Goal: Use online tool/utility: Use online tool/utility

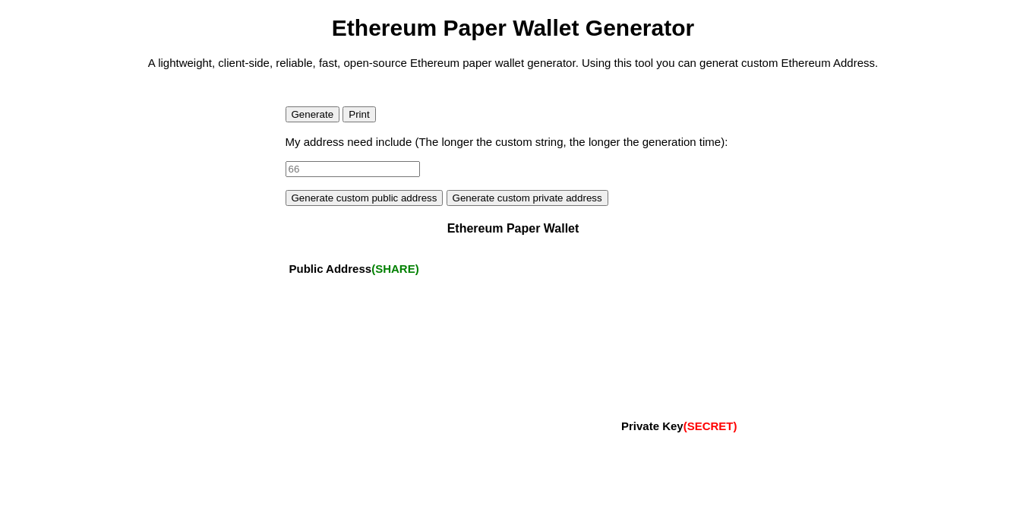
click at [314, 177] on input at bounding box center [353, 169] width 134 height 16
click at [316, 177] on input at bounding box center [353, 169] width 134 height 16
drag, startPoint x: 316, startPoint y: 216, endPoint x: 228, endPoint y: 215, distance: 88.1
click at [228, 215] on body "Ethereum Paper Wallet Generator A lightweight, client-side, reliable, fast, ope…" at bounding box center [513, 292] width 1014 height 554
click at [399, 177] on input "156juylkhnzffzdbnnfdgn" at bounding box center [353, 169] width 134 height 16
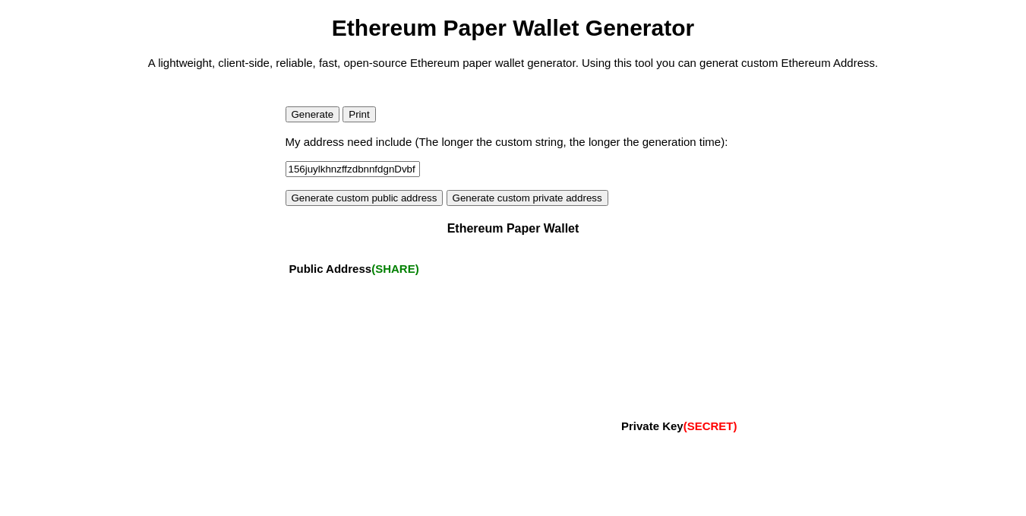
type input "156juylkhnzffzdbnnfdgnDvbf"
click at [311, 122] on button "Generate" at bounding box center [313, 114] width 55 height 16
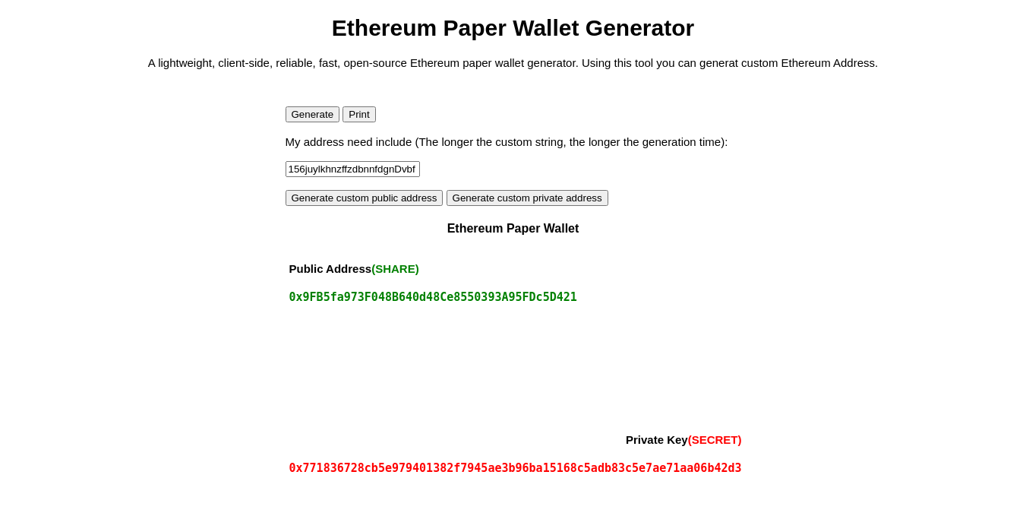
scroll to position [147, 0]
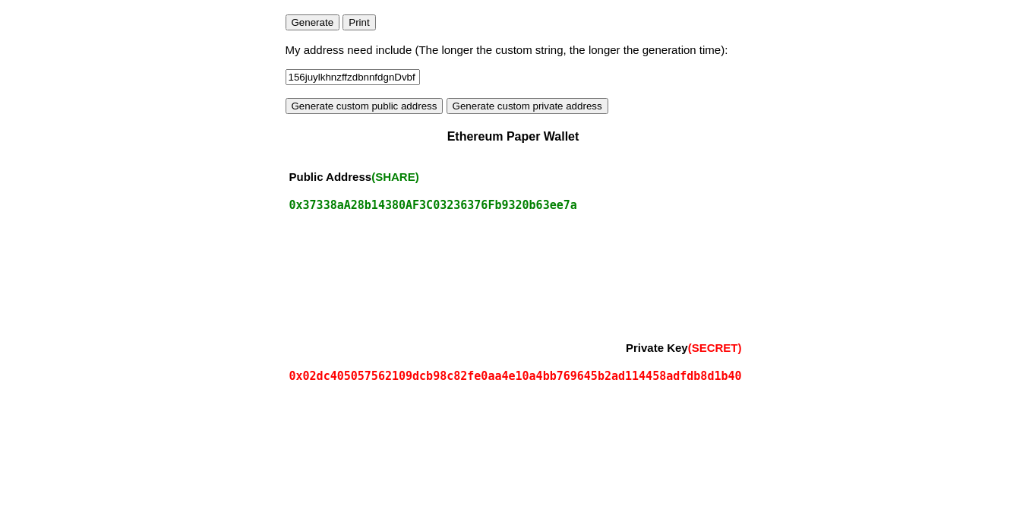
click at [437, 273] on div at bounding box center [515, 276] width 453 height 99
click at [477, 245] on div at bounding box center [515, 276] width 453 height 99
click at [467, 203] on div "0x72904A40aF31224D33d25522125bC15Fa2fab964" at bounding box center [515, 205] width 453 height 14
click at [316, 103] on button "Generate custom public address" at bounding box center [365, 106] width 158 height 16
click at [507, 98] on button "Generate custom private address" at bounding box center [528, 106] width 162 height 16
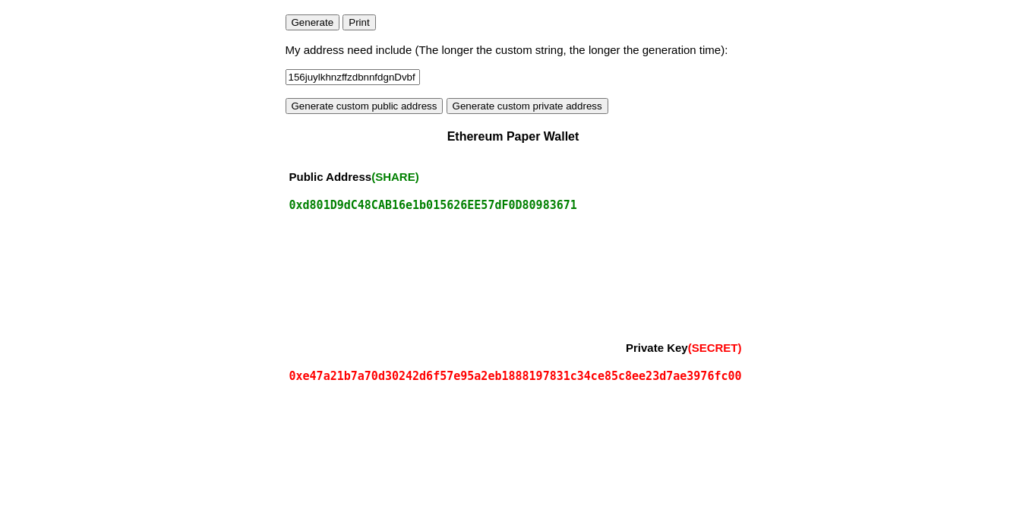
scroll to position [0, 0]
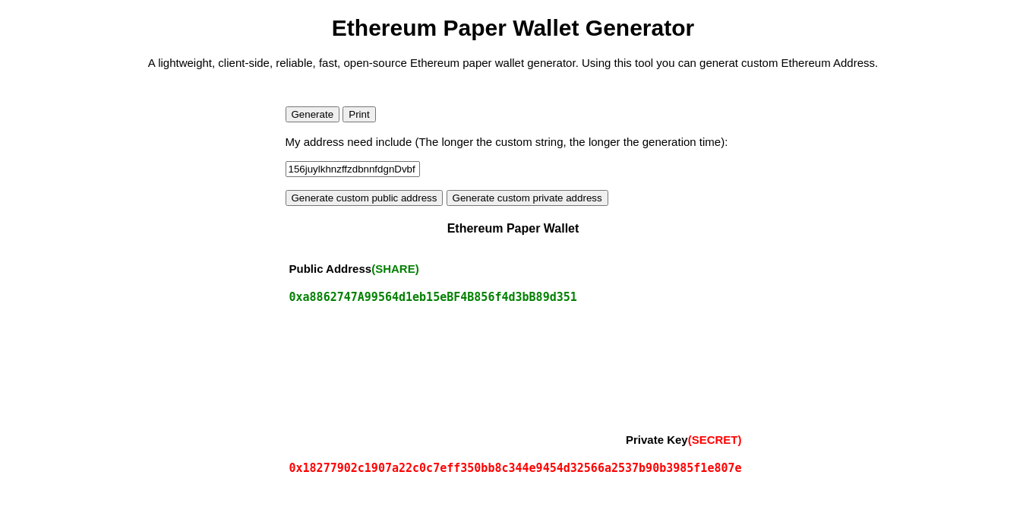
click at [364, 122] on button "Print" at bounding box center [359, 114] width 33 height 16
click at [321, 122] on button "Generate" at bounding box center [313, 114] width 55 height 16
click at [587, 148] on label "My address need include (The longer the custom string, the longer the generatio…" at bounding box center [507, 141] width 443 height 13
click at [365, 122] on button "Print" at bounding box center [359, 114] width 33 height 16
